Goal: Contribute content: Share content

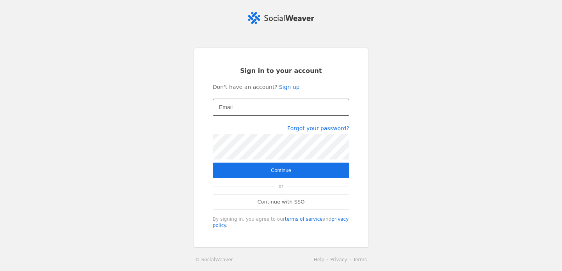
click at [230, 107] on mat-label "Email" at bounding box center [226, 107] width 14 height 9
click at [230, 107] on input "Email" at bounding box center [281, 107] width 124 height 9
click at [265, 108] on input "Email" at bounding box center [281, 107] width 124 height 9
type input "[EMAIL_ADDRESS][DOMAIN_NAME]"
click at [301, 170] on span "submit" at bounding box center [281, 171] width 137 height 16
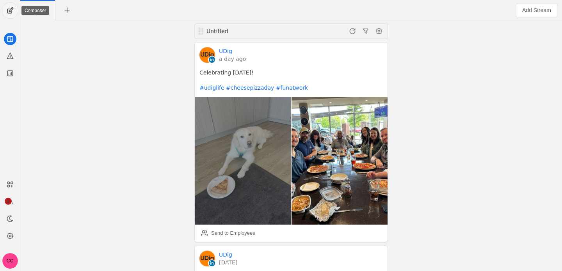
click at [10, 11] on span "undefined" at bounding box center [10, 11] width 16 height 16
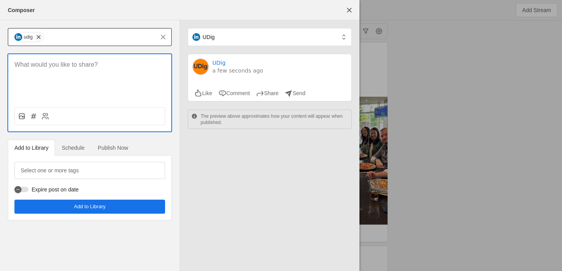
click at [36, 37] on span "undefined" at bounding box center [39, 37] width 8 height 8
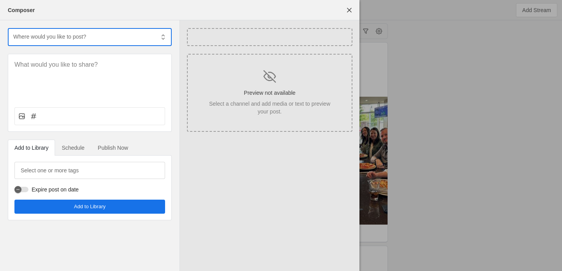
click at [49, 39] on input "text" at bounding box center [83, 36] width 142 height 9
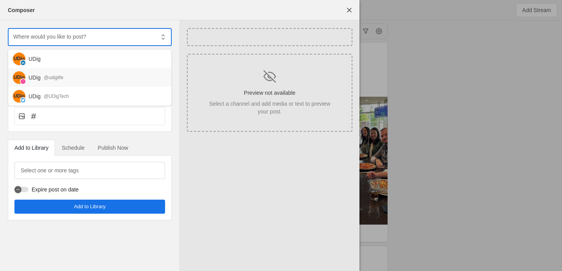
click at [62, 78] on div "@udiglife" at bounding box center [54, 78] width 20 height 8
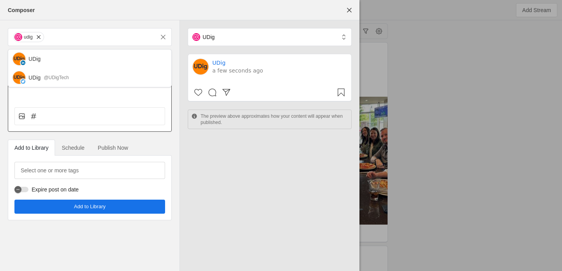
click at [71, 103] on div at bounding box center [90, 93] width 164 height 78
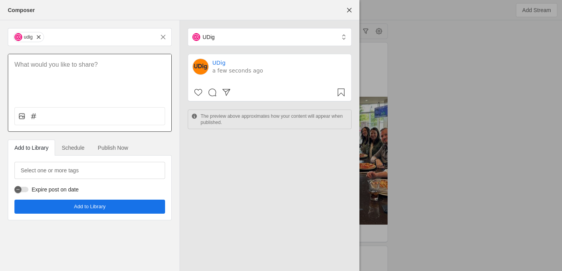
click at [78, 73] on div at bounding box center [89, 77] width 163 height 47
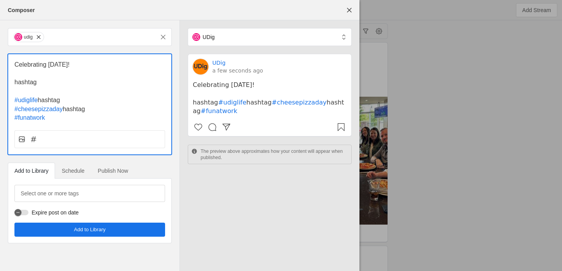
click at [29, 83] on span "hashtag" at bounding box center [25, 82] width 22 height 7
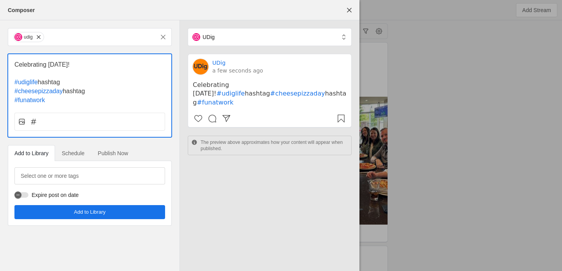
click at [49, 86] on span "hashtag" at bounding box center [49, 82] width 22 height 7
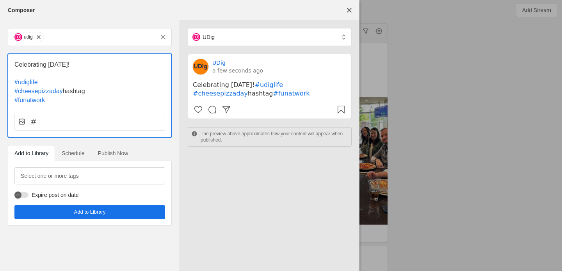
click at [14, 91] on span "#cheesepizzaday" at bounding box center [38, 91] width 48 height 7
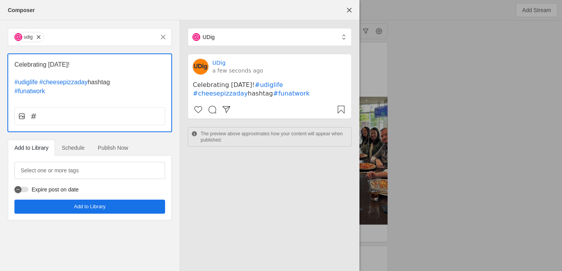
click at [15, 93] on span "#funatwork" at bounding box center [29, 91] width 30 height 7
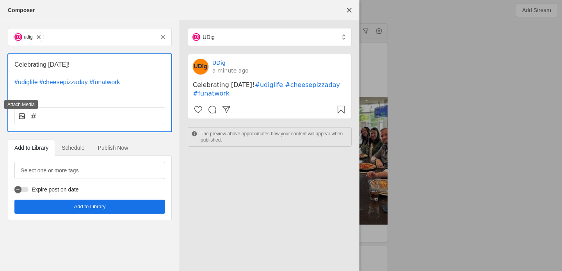
click at [22, 115] on icon at bounding box center [22, 116] width 8 height 8
click at [0, 0] on input "file" at bounding box center [0, 0] width 0 height 0
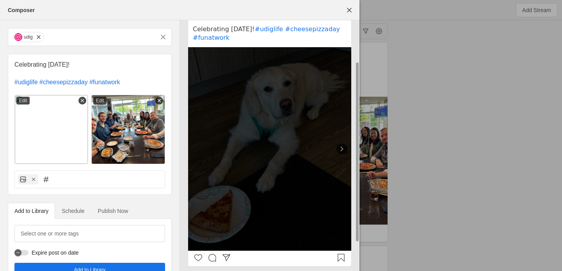
scroll to position [57, 0]
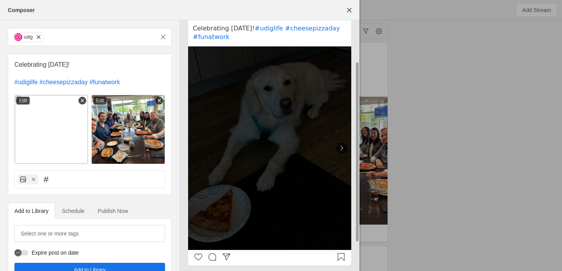
click at [344, 152] on icon at bounding box center [342, 148] width 8 height 8
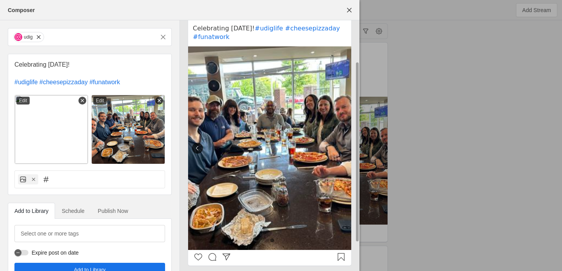
click at [195, 152] on icon at bounding box center [197, 148] width 8 height 8
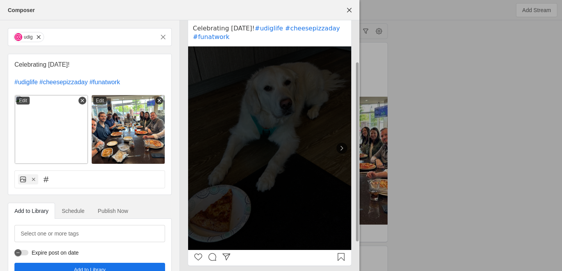
scroll to position [20, 0]
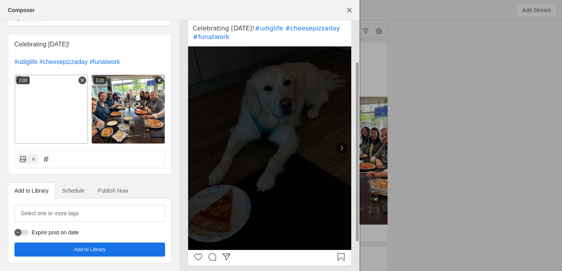
click at [112, 191] on span "Publish Now" at bounding box center [113, 190] width 30 height 5
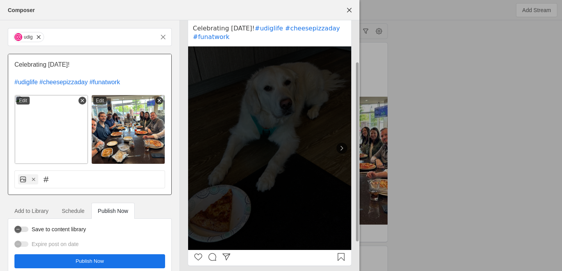
scroll to position [12, 0]
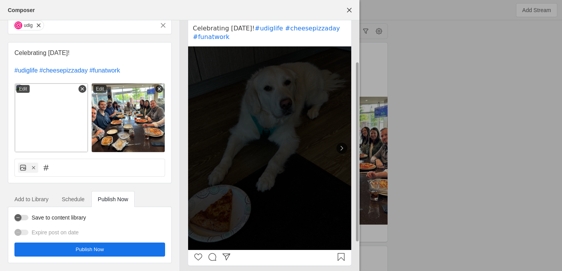
click at [108, 246] on span "undefined" at bounding box center [89, 250] width 151 height 14
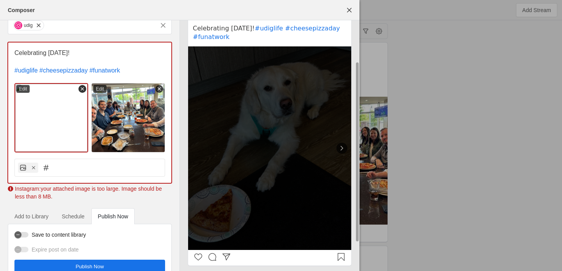
click at [81, 91] on icon at bounding box center [82, 88] width 5 height 5
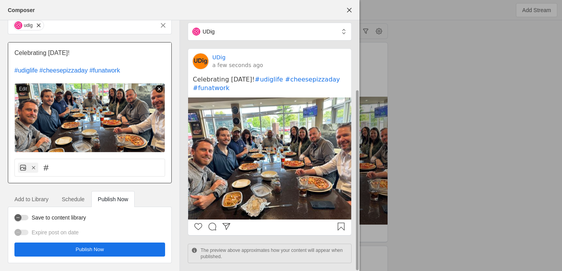
click at [159, 89] on line at bounding box center [159, 89] width 3 height 3
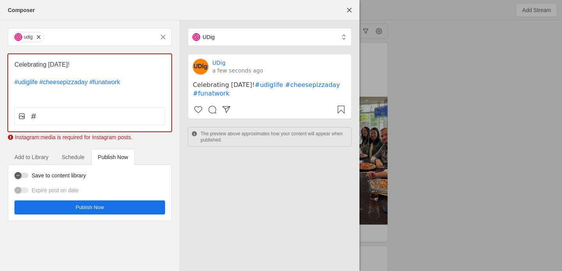
scroll to position [0, 0]
click at [20, 119] on rect at bounding box center [21, 116] width 5 height 5
click at [0, 0] on input "file" at bounding box center [0, 0] width 0 height 0
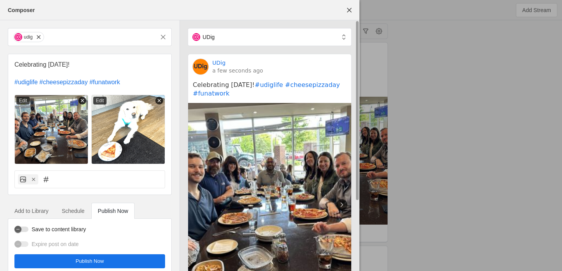
click at [82, 102] on icon at bounding box center [82, 100] width 5 height 5
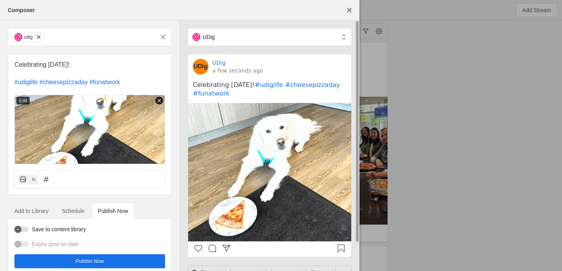
click at [159, 101] on line at bounding box center [159, 101] width 3 height 3
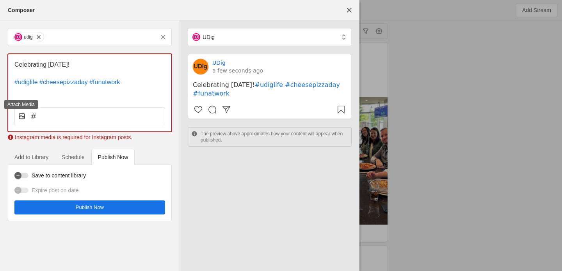
click at [19, 115] on icon at bounding box center [22, 116] width 8 height 8
click at [0, 0] on input "file" at bounding box center [0, 0] width 0 height 0
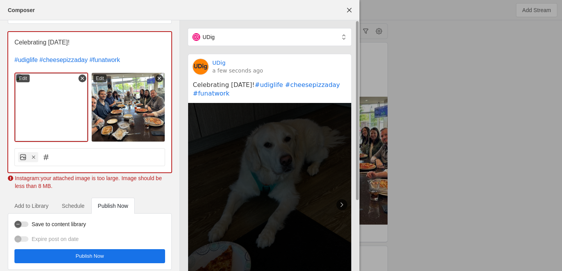
scroll to position [29, 0]
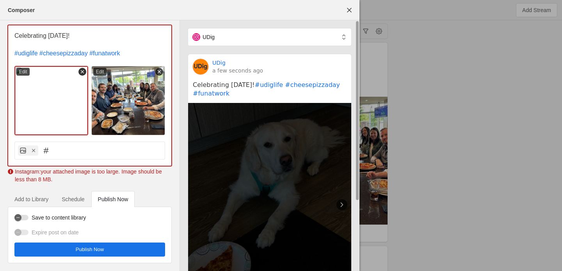
click at [82, 73] on icon at bounding box center [82, 71] width 5 height 5
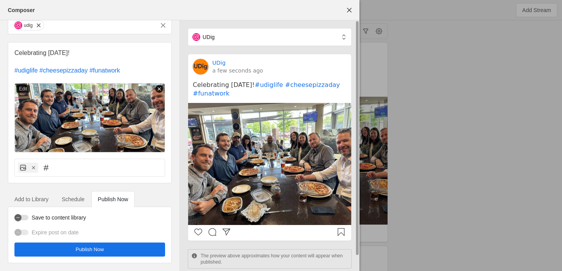
click at [158, 90] on icon at bounding box center [159, 88] width 5 height 5
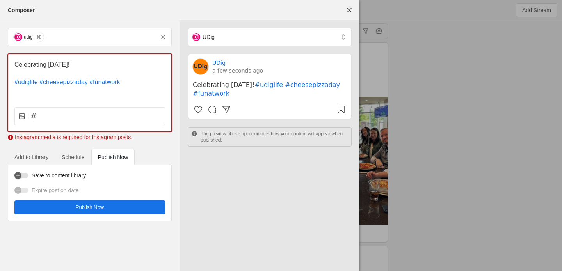
scroll to position [0, 0]
click at [23, 114] on icon at bounding box center [22, 116] width 8 height 8
click at [0, 0] on input "file" at bounding box center [0, 0] width 0 height 0
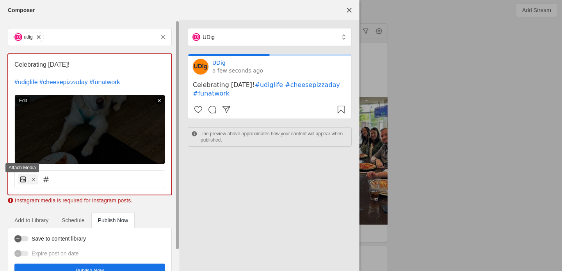
click at [23, 176] on icon at bounding box center [23, 180] width 8 height 8
click at [0, 0] on input "file" at bounding box center [0, 0] width 0 height 0
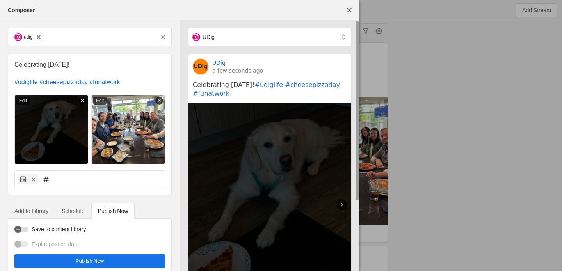
scroll to position [12, 0]
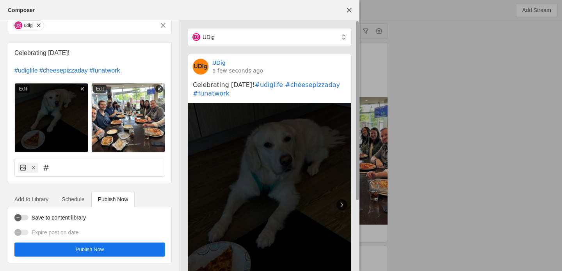
click at [114, 248] on span "undefined" at bounding box center [89, 250] width 151 height 14
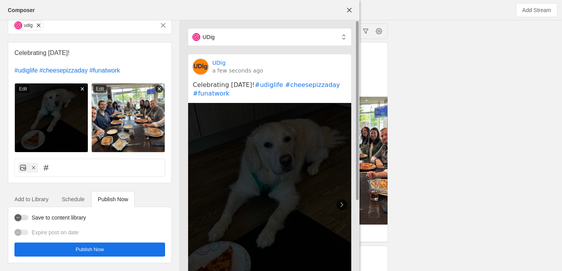
scroll to position [0, 0]
